Goal: Book appointment/travel/reservation

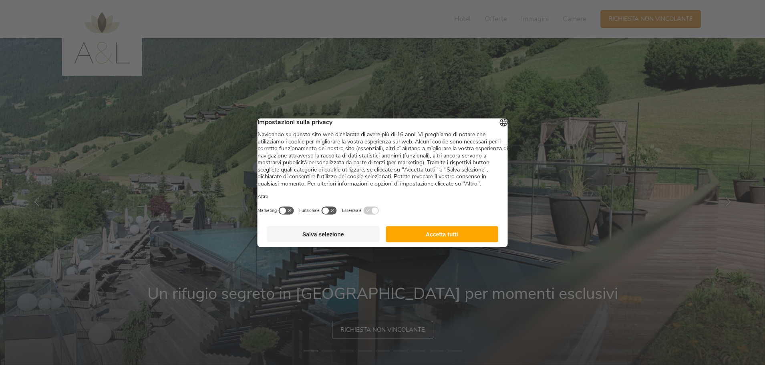
click at [442, 242] on button "Accetta tutti" at bounding box center [442, 234] width 113 height 16
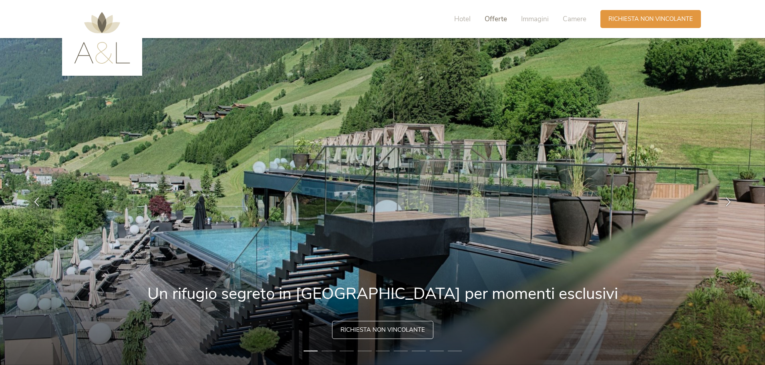
click at [497, 17] on span "Offerte" at bounding box center [496, 18] width 22 height 9
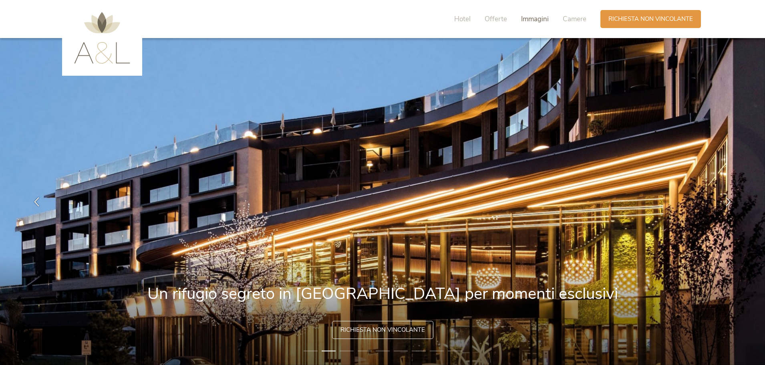
click at [539, 22] on span "Immagini" at bounding box center [535, 18] width 28 height 9
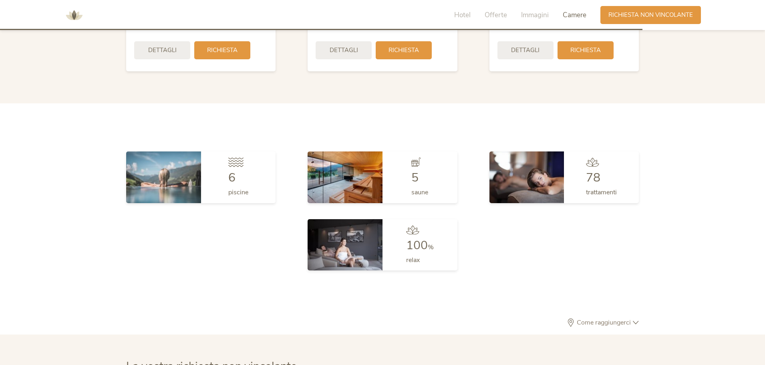
scroll to position [2147, 0]
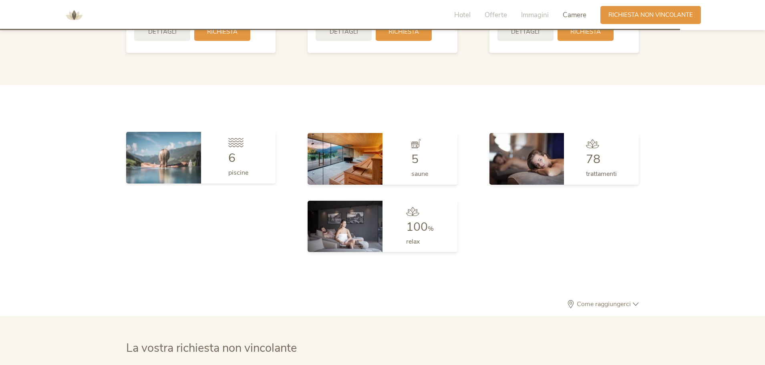
click at [164, 158] on img at bounding box center [163, 157] width 75 height 51
click at [182, 165] on img at bounding box center [163, 157] width 75 height 51
click at [245, 161] on div "6" at bounding box center [238, 158] width 20 height 12
click at [230, 156] on span "6" at bounding box center [231, 158] width 7 height 16
click at [598, 158] on span "78" at bounding box center [593, 158] width 14 height 16
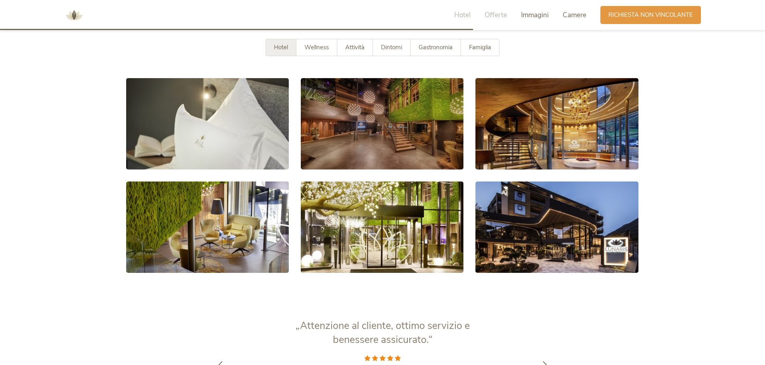
click at [570, 15] on span "Camere" at bounding box center [575, 14] width 24 height 9
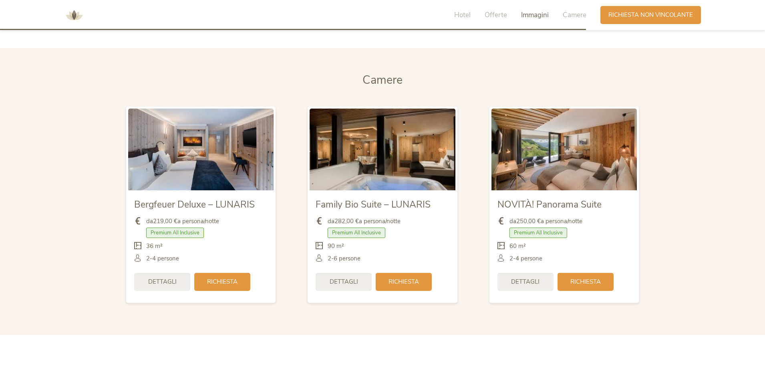
scroll to position [1904, 0]
